Goal: Find specific page/section

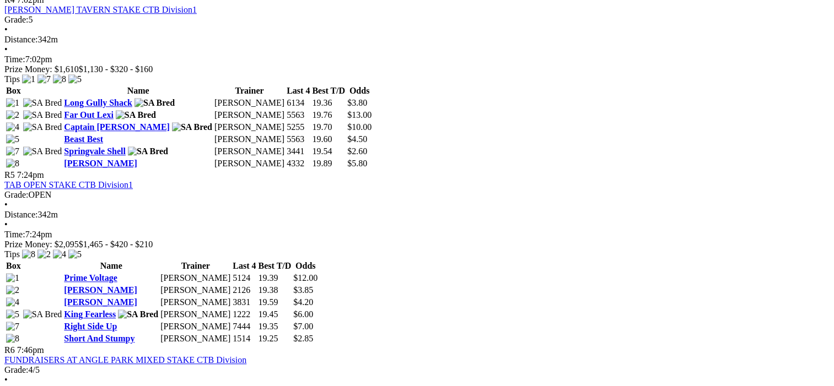
scroll to position [1047, 0]
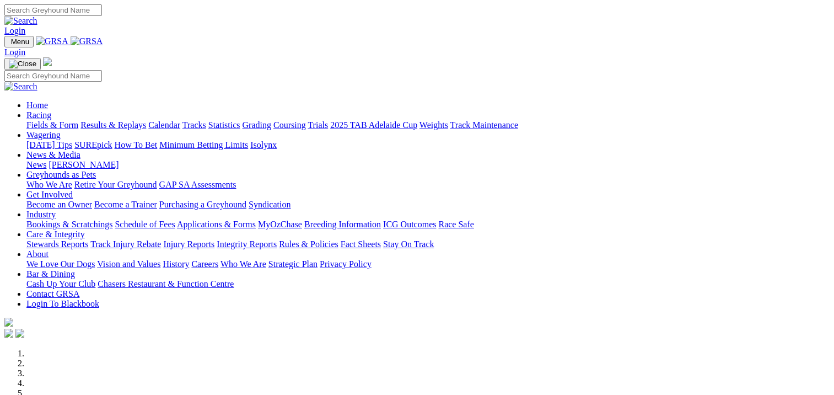
scroll to position [496, 0]
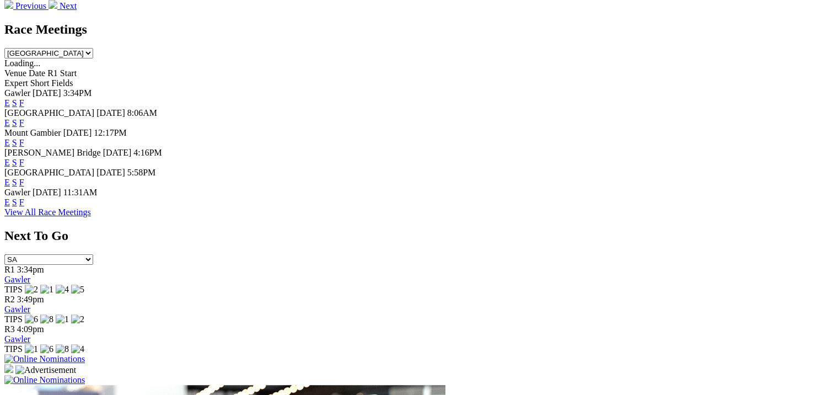
click at [24, 158] on link "F" at bounding box center [21, 162] width 5 height 9
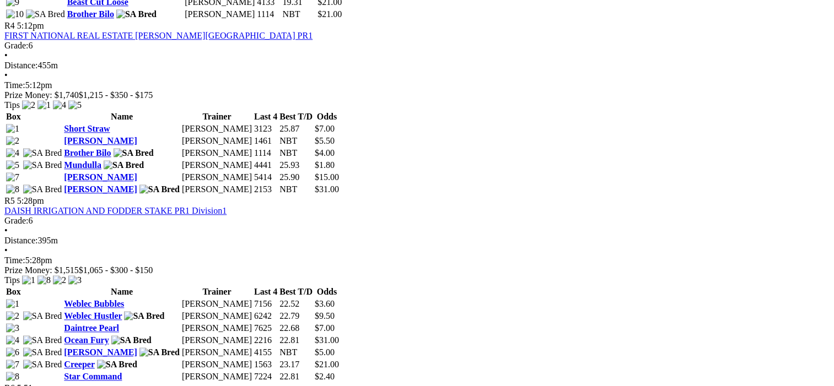
scroll to position [1157, 0]
